Goal: Task Accomplishment & Management: Manage account settings

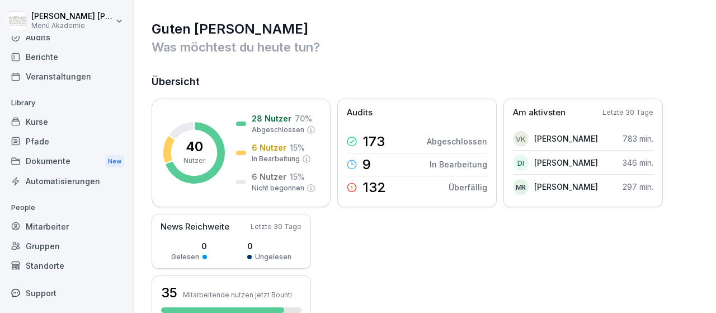
scroll to position [65, 0]
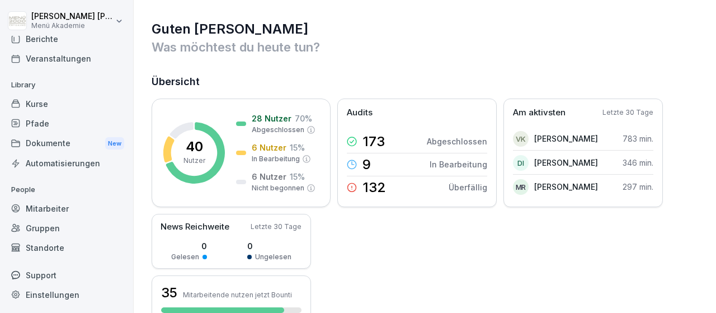
click at [47, 209] on div "Mitarbeiter" at bounding box center [67, 208] width 122 height 20
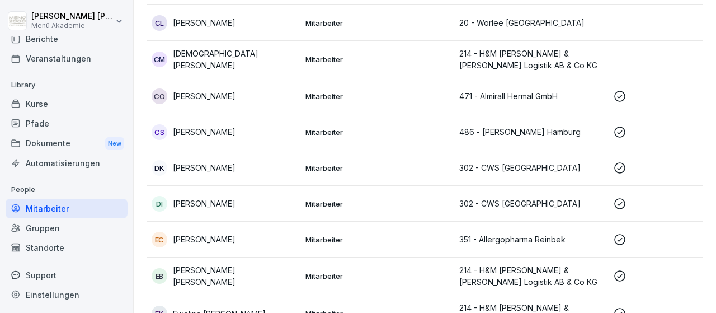
scroll to position [427, 0]
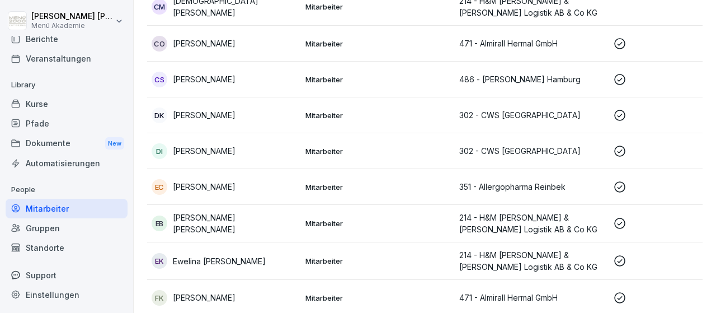
click at [206, 222] on p "[PERSON_NAME] [PERSON_NAME]" at bounding box center [235, 222] width 124 height 23
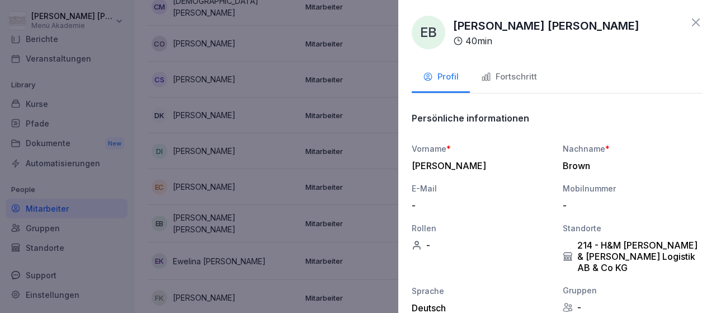
click at [504, 81] on div "Fortschritt" at bounding box center [509, 76] width 56 height 13
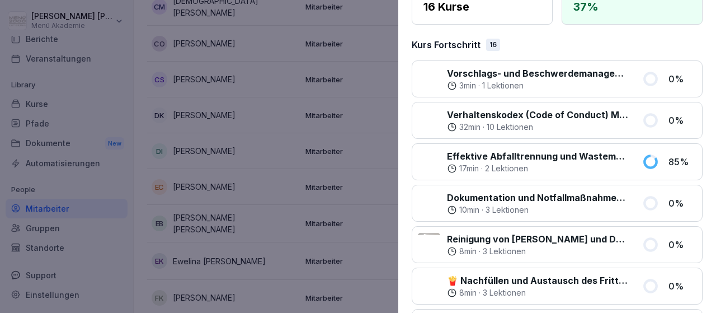
scroll to position [0, 0]
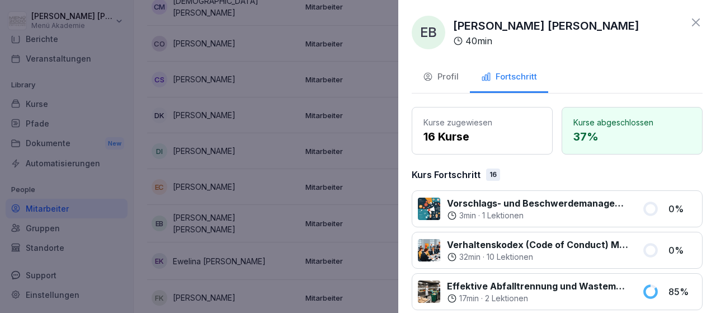
click at [707, 17] on div "EB [PERSON_NAME] [PERSON_NAME] 40 min Profil Fortschritt Kurse zugewiesen 16 Ku…" at bounding box center [557, 156] width 318 height 313
click at [695, 20] on icon at bounding box center [695, 22] width 13 height 13
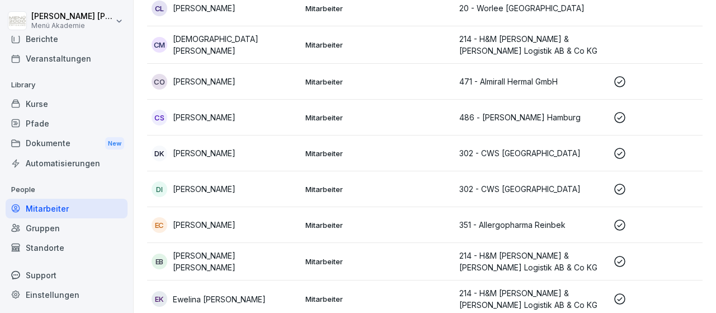
scroll to position [584, 0]
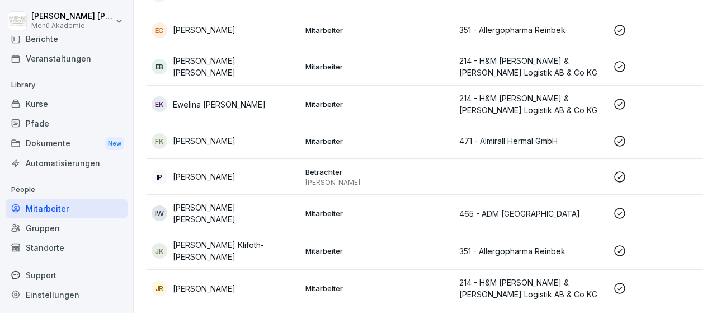
click at [261, 211] on p "[PERSON_NAME] [PERSON_NAME]" at bounding box center [235, 212] width 124 height 23
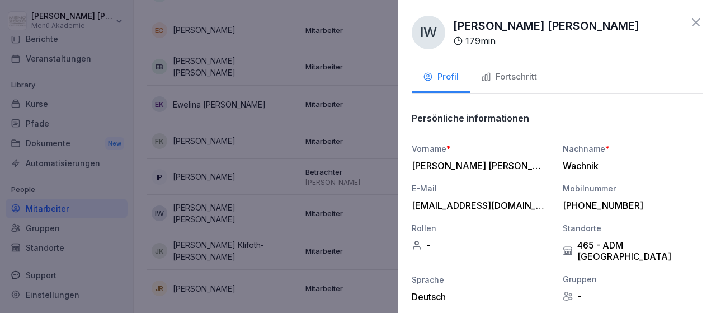
click at [487, 81] on icon "button" at bounding box center [486, 77] width 10 height 10
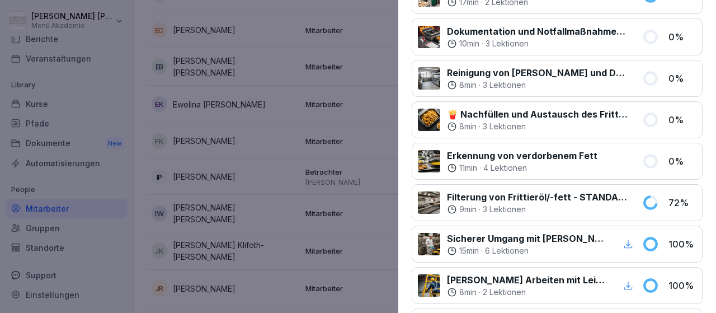
scroll to position [324, 0]
